Goal: Transaction & Acquisition: Purchase product/service

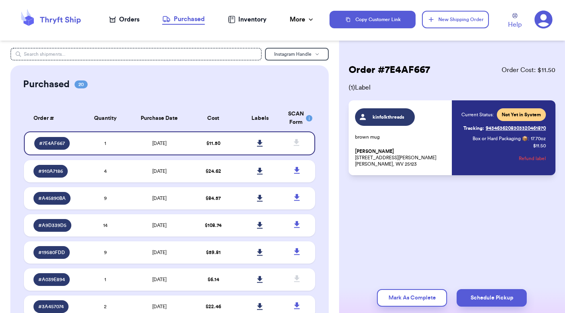
click at [55, 18] on icon at bounding box center [51, 20] width 64 height 22
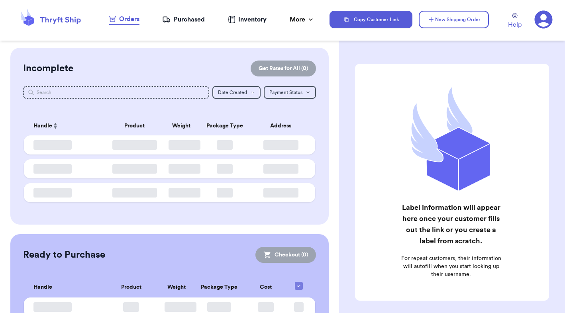
checkbox input "false"
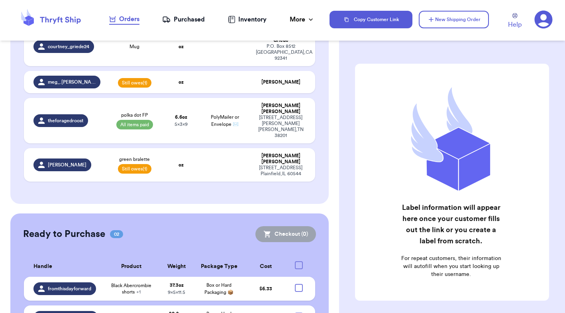
click at [241, 226] on div "Ready to Purchase 02 Checkout ( 0 )" at bounding box center [169, 234] width 293 height 16
click at [301, 284] on div at bounding box center [299, 288] width 8 height 8
click at [299, 284] on input "checkbox" at bounding box center [299, 284] width 0 height 0
checkbox input "true"
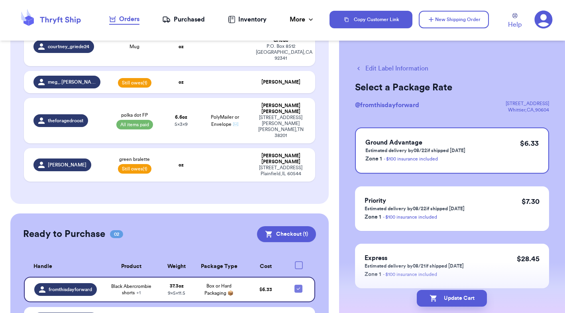
click at [300, 313] on div at bounding box center [299, 319] width 8 height 8
click at [299, 313] on input "checkbox" at bounding box center [299, 314] width 0 height 0
checkbox input "true"
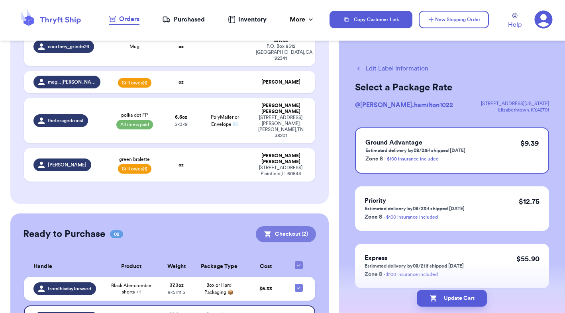
click at [297, 226] on button "Checkout ( 2 )" at bounding box center [286, 234] width 60 height 16
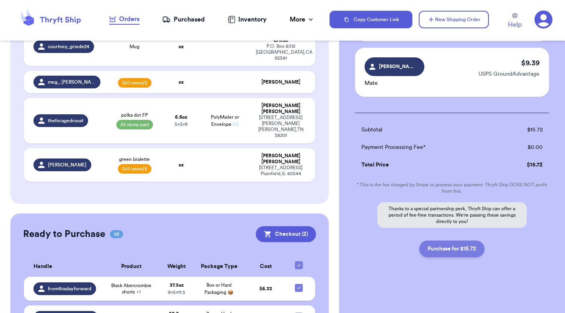
scroll to position [106, 0]
click at [447, 254] on button "Purchase for $15.72" at bounding box center [451, 249] width 65 height 17
checkbox input "false"
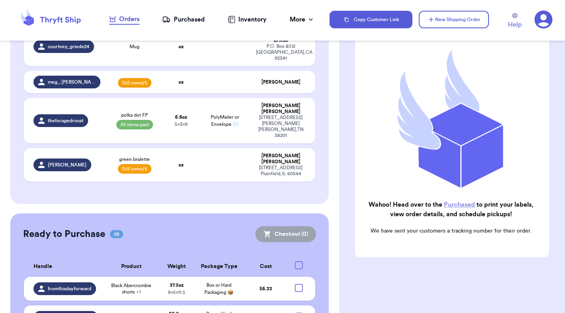
scroll to position [73, 0]
checkbox input "true"
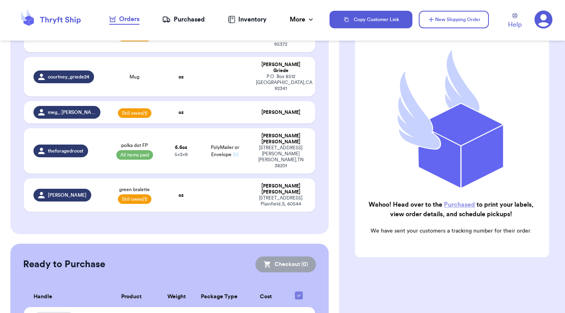
click at [191, 20] on div "Purchased" at bounding box center [183, 20] width 43 height 10
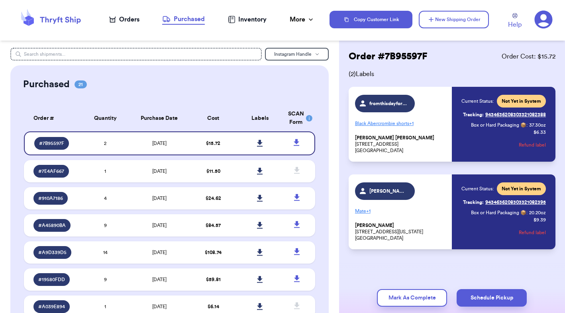
scroll to position [14, 0]
click at [262, 147] on icon at bounding box center [260, 143] width 6 height 7
